Goal: Task Accomplishment & Management: Complete application form

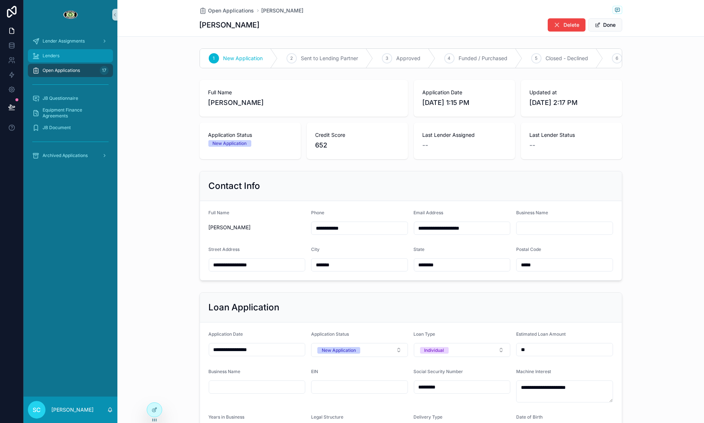
scroll to position [336, 0]
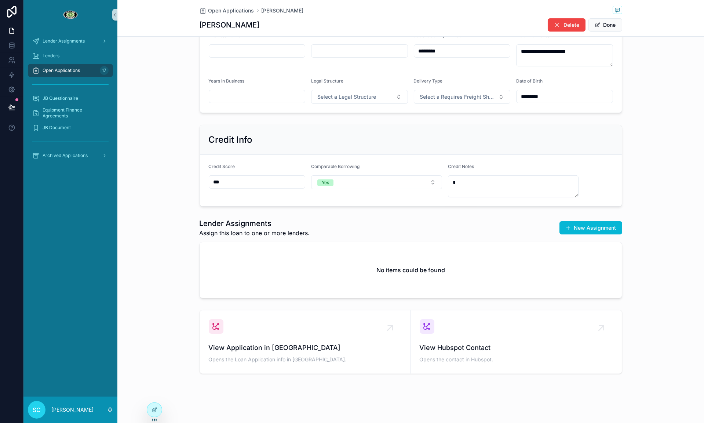
click at [95, 75] on div "Open Applications 17" at bounding box center [70, 71] width 76 height 12
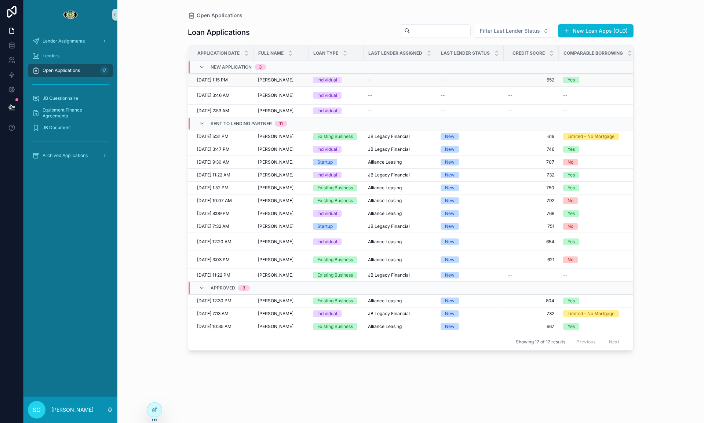
click at [304, 82] on div "[PERSON_NAME] [PERSON_NAME]" at bounding box center [281, 80] width 46 height 6
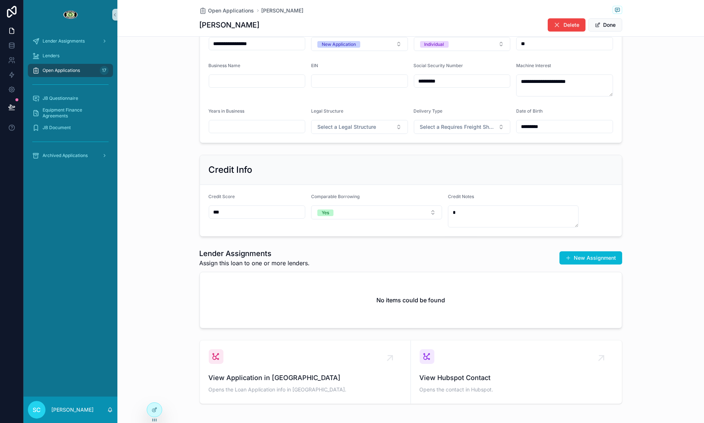
scroll to position [336, 0]
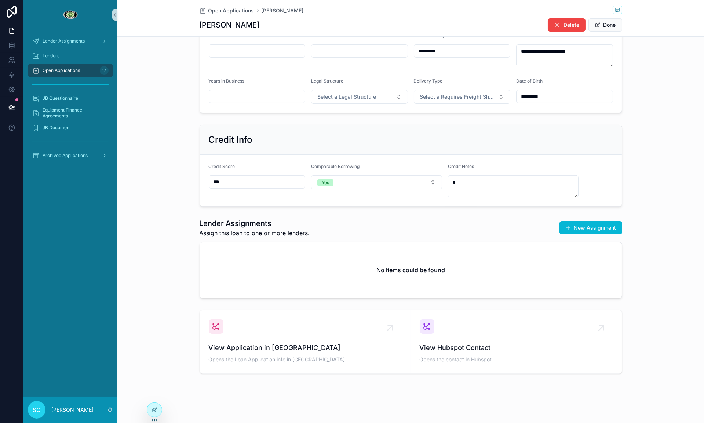
drag, startPoint x: 497, startPoint y: 199, endPoint x: 491, endPoint y: 190, distance: 11.1
click at [497, 199] on form "Credit Score *** Comparable Borrowing Yes Credit Notes *" at bounding box center [411, 180] width 422 height 51
click at [491, 190] on textarea "*" at bounding box center [513, 186] width 131 height 22
type textarea "********"
drag, startPoint x: 699, startPoint y: 218, endPoint x: 685, endPoint y: 238, distance: 24.8
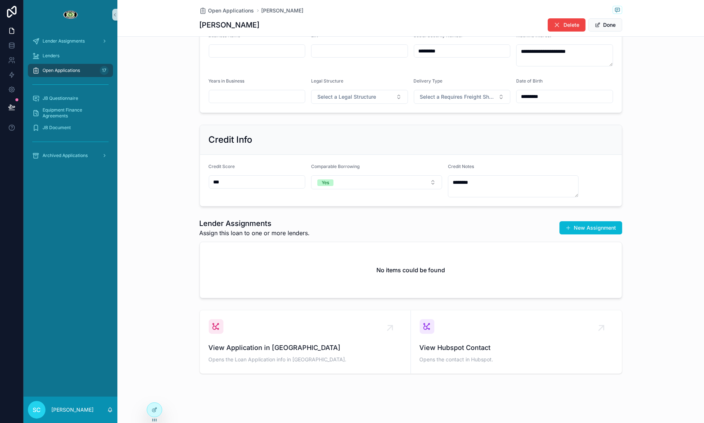
click at [699, 218] on div "Lender Assignments Assign this loan to one or more lenders. New Assignment No i…" at bounding box center [410, 258] width 587 height 86
click at [609, 17] on div "Open Applications [PERSON_NAME] [PERSON_NAME] Delete Done" at bounding box center [411, 18] width 423 height 36
click at [606, 22] on button "Done" at bounding box center [605, 24] width 34 height 13
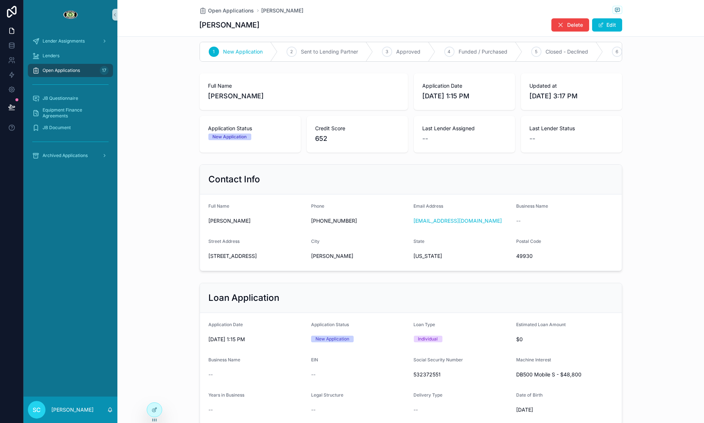
scroll to position [0, 0]
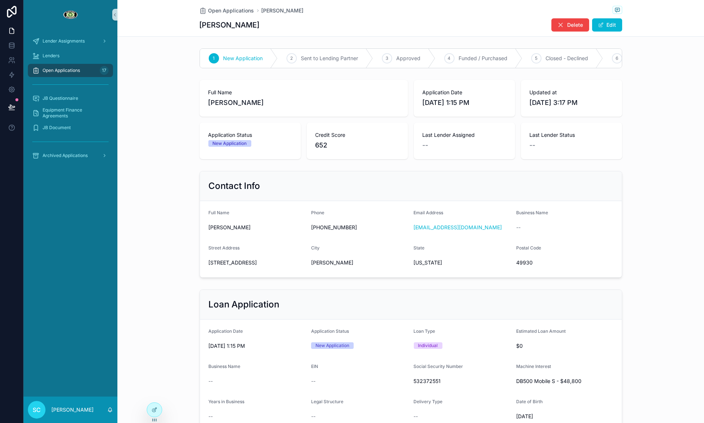
drag, startPoint x: 250, startPoint y: 103, endPoint x: 211, endPoint y: 100, distance: 38.7
click at [211, 100] on span "[PERSON_NAME]" at bounding box center [303, 103] width 191 height 10
click at [230, 100] on span "[PERSON_NAME]" at bounding box center [303, 103] width 191 height 10
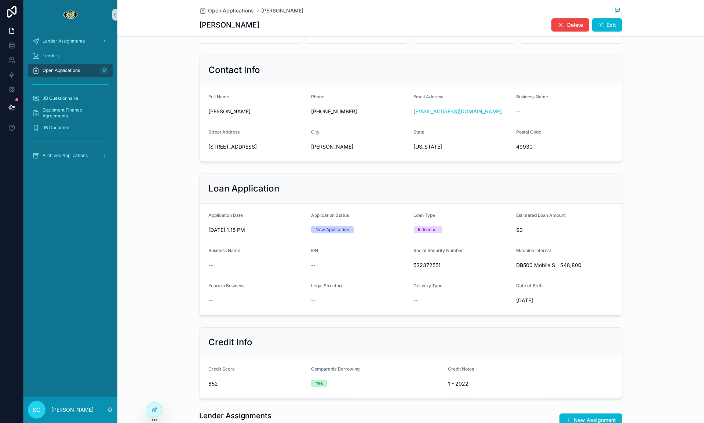
scroll to position [308, 0]
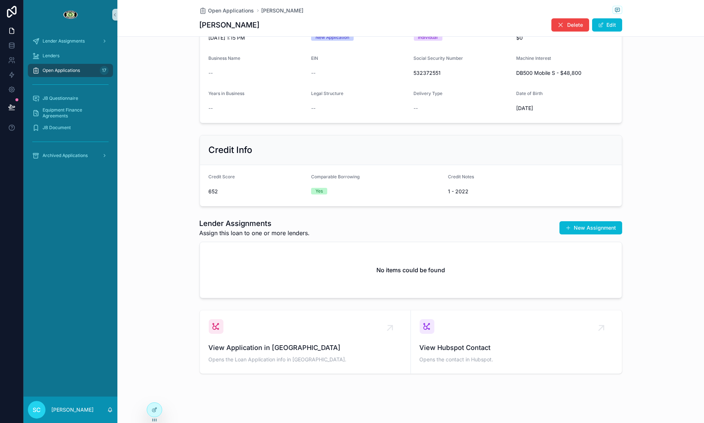
click at [562, 223] on button "New Assignment" at bounding box center [590, 227] width 63 height 13
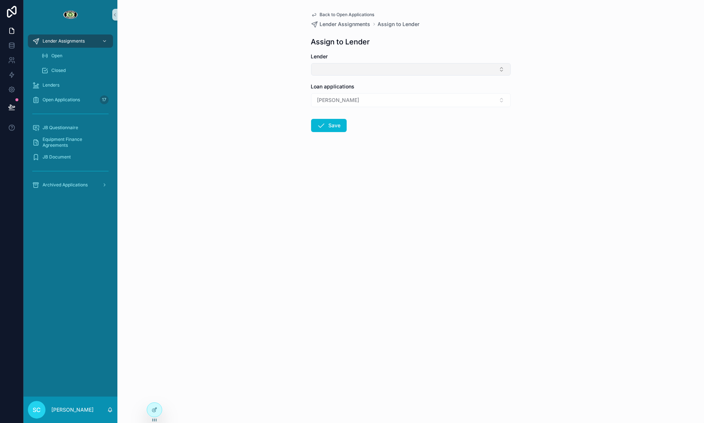
click at [318, 72] on button "Select Button" at bounding box center [411, 69] width 200 height 12
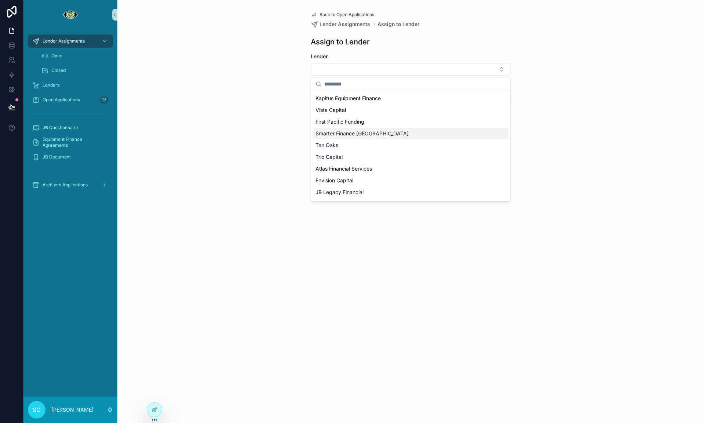
scroll to position [10, 0]
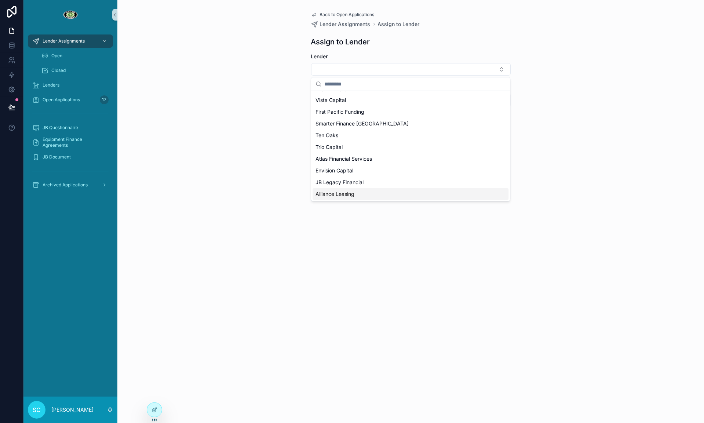
drag, startPoint x: 356, startPoint y: 193, endPoint x: 354, endPoint y: 180, distance: 12.3
click at [356, 192] on div "Alliance Leasing" at bounding box center [411, 194] width 196 height 12
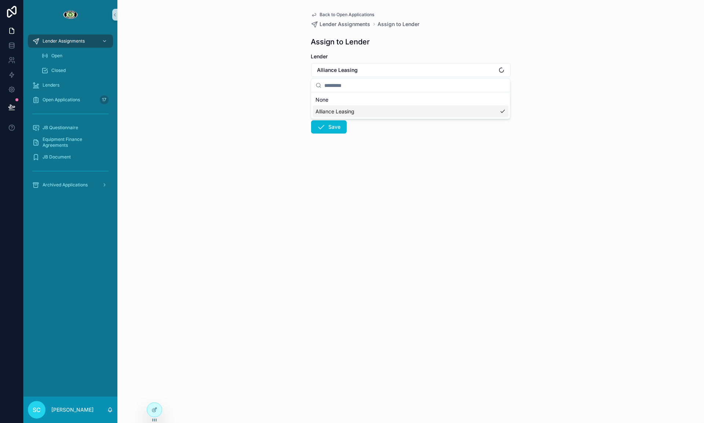
scroll to position [0, 0]
click at [335, 126] on button "Save" at bounding box center [329, 126] width 36 height 13
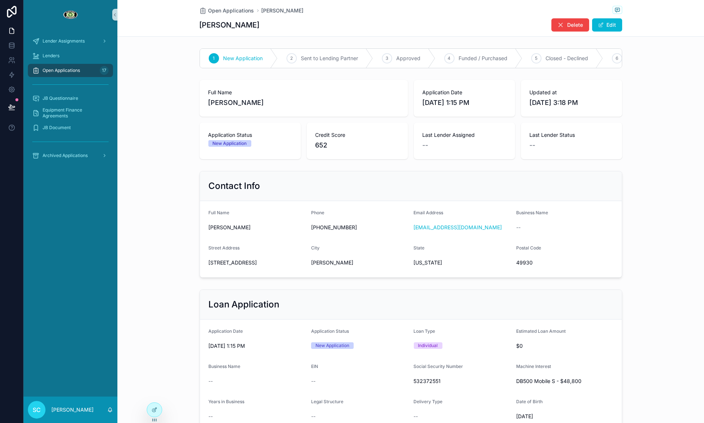
drag, startPoint x: 251, startPoint y: 100, endPoint x: 212, endPoint y: 102, distance: 39.3
click at [191, 101] on div "Full Name [PERSON_NAME] Application Date [DATE] 1:15 PM Updated at [DATE] 3:18 …" at bounding box center [410, 119] width 587 height 85
drag, startPoint x: 238, startPoint y: 102, endPoint x: 245, endPoint y: 102, distance: 6.2
click at [241, 102] on span "[PERSON_NAME]" at bounding box center [303, 103] width 191 height 10
drag, startPoint x: 266, startPoint y: 103, endPoint x: 219, endPoint y: 105, distance: 47.0
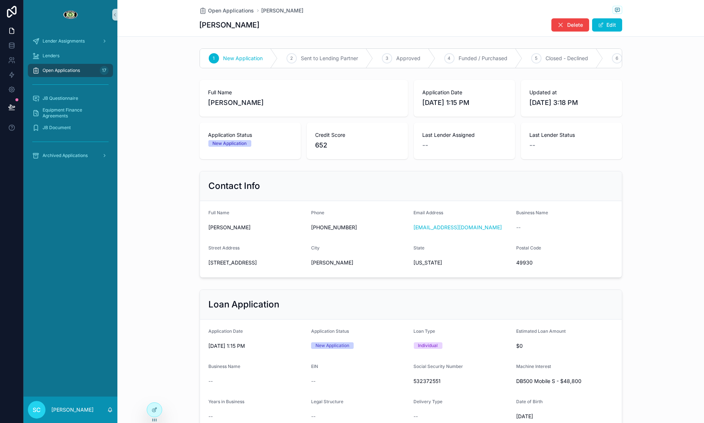
click at [207, 106] on div "Full Name [PERSON_NAME]" at bounding box center [304, 98] width 208 height 37
copy span "[PERSON_NAME]"
